Goal: Task Accomplishment & Management: Manage account settings

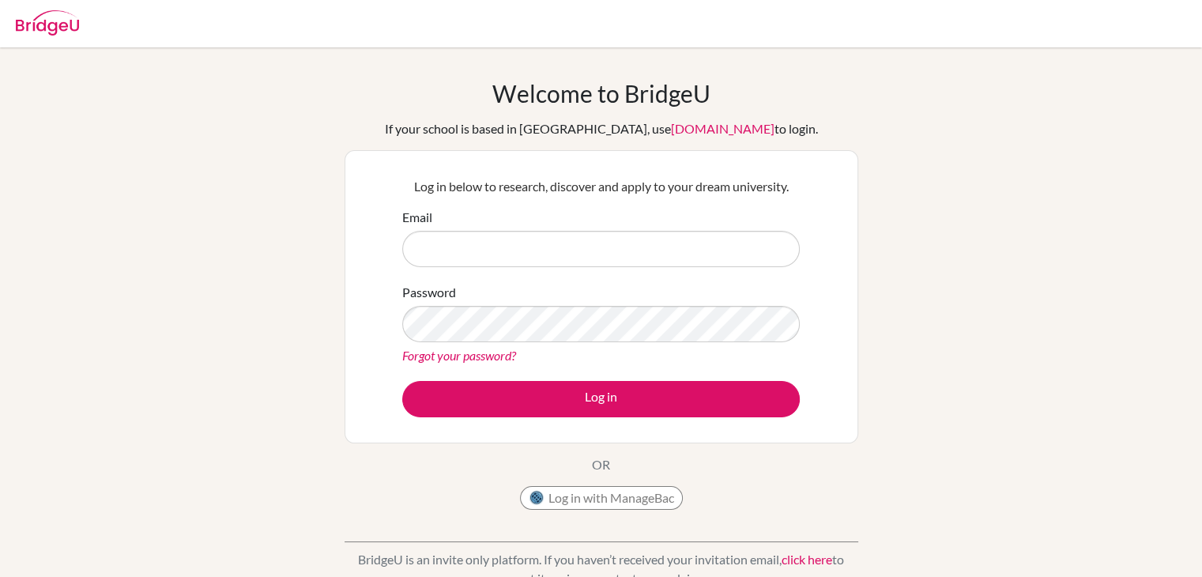
click at [931, 333] on div "Welcome to [GEOGRAPHIC_DATA] If your school is based in [GEOGRAPHIC_DATA], use …" at bounding box center [601, 337] width 1202 height 517
click at [677, 256] on input "Email" at bounding box center [601, 249] width 398 height 36
type input "[EMAIL_ADDRESS][DOMAIN_NAME]"
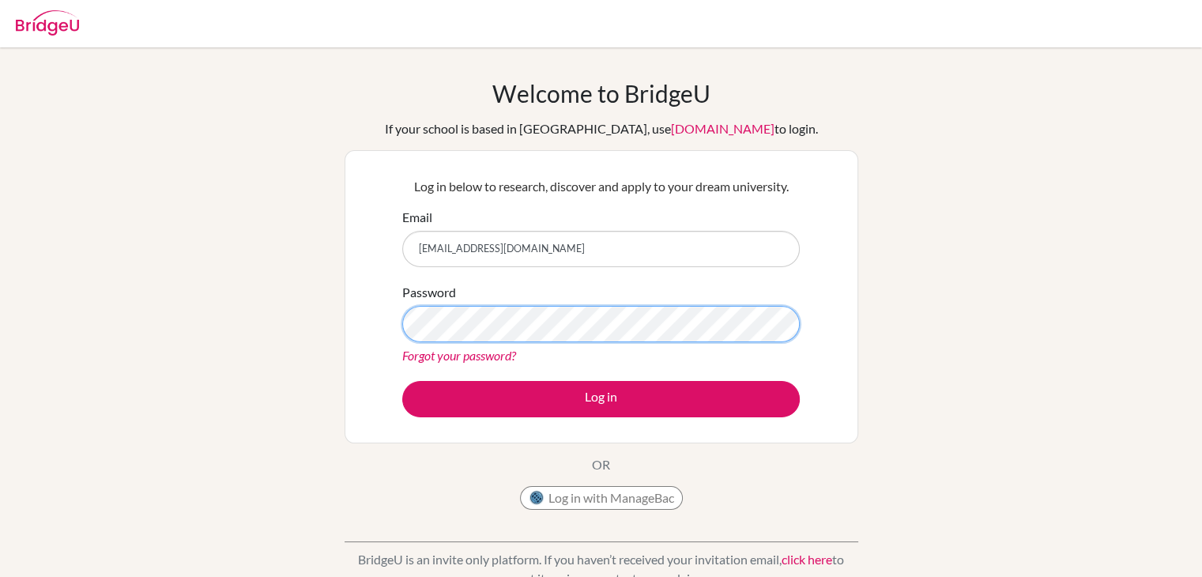
click at [402, 381] on button "Log in" at bounding box center [601, 399] width 398 height 36
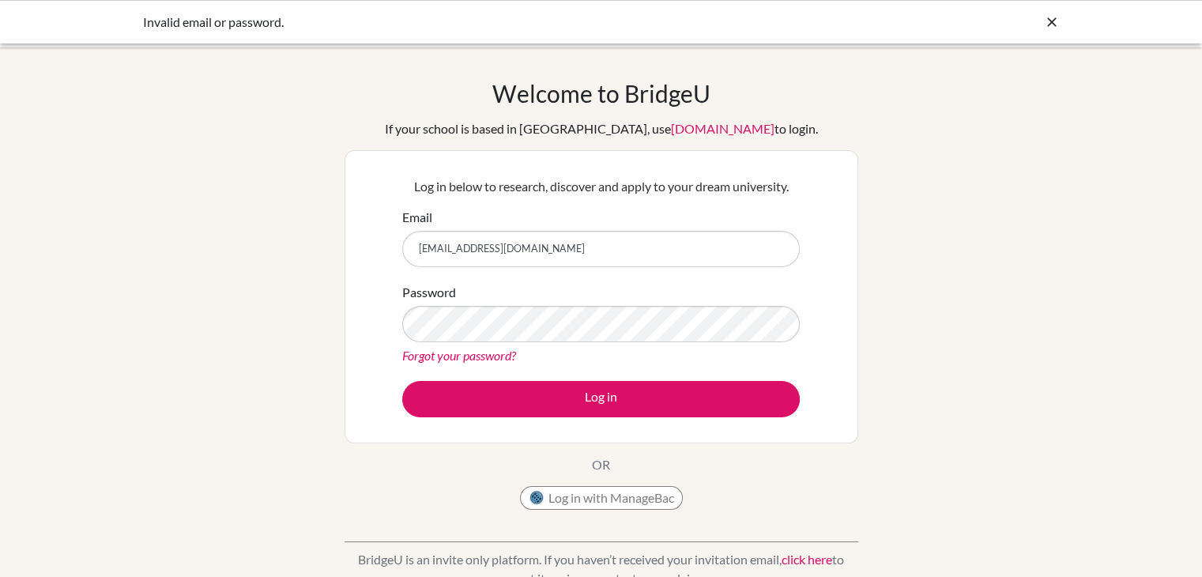
click at [402, 381] on button "Log in" at bounding box center [601, 399] width 398 height 36
